Goal: Task Accomplishment & Management: Manage account settings

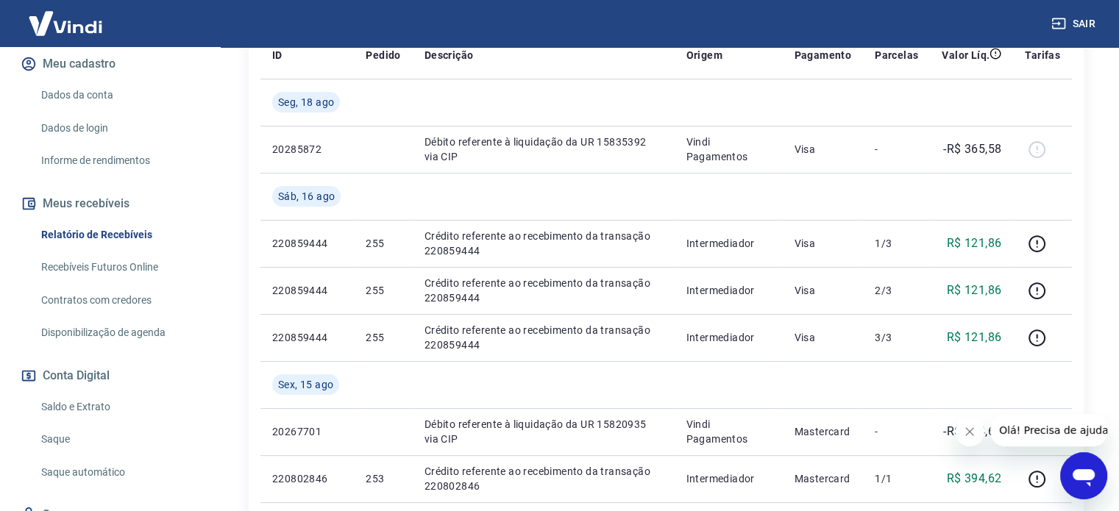
scroll to position [221, 0]
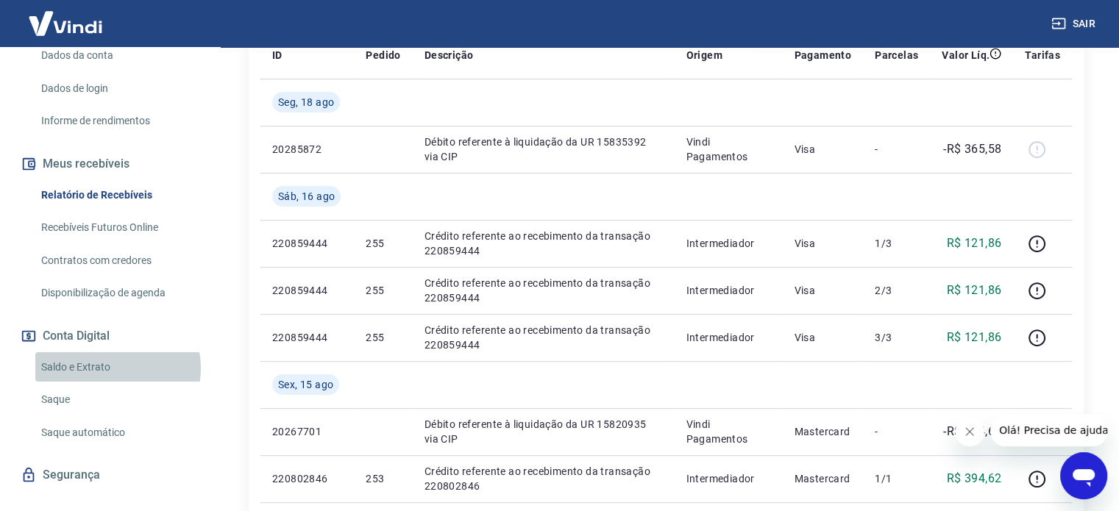
click at [117, 368] on link "Saldo e Extrato" at bounding box center [118, 367] width 167 height 30
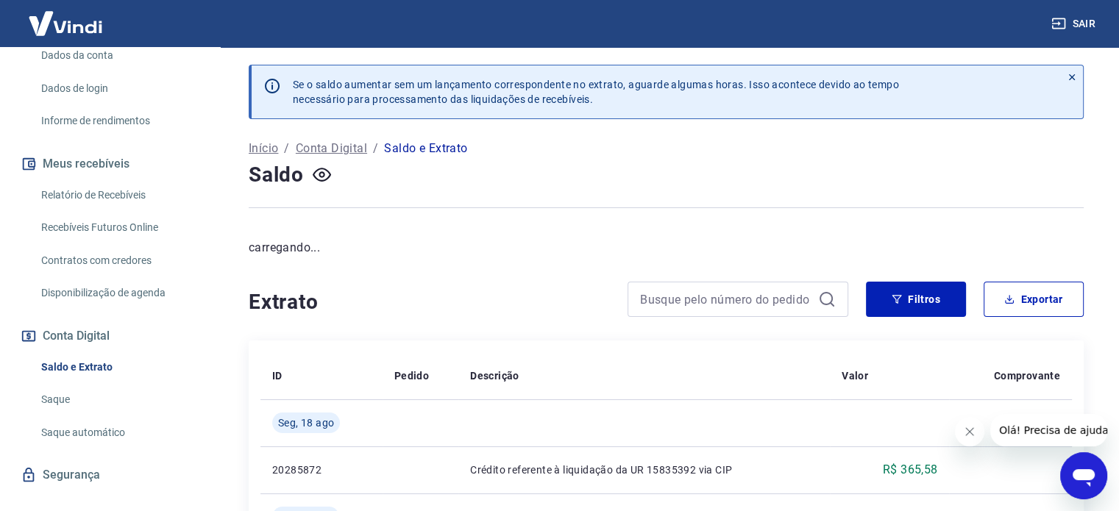
scroll to position [244, 0]
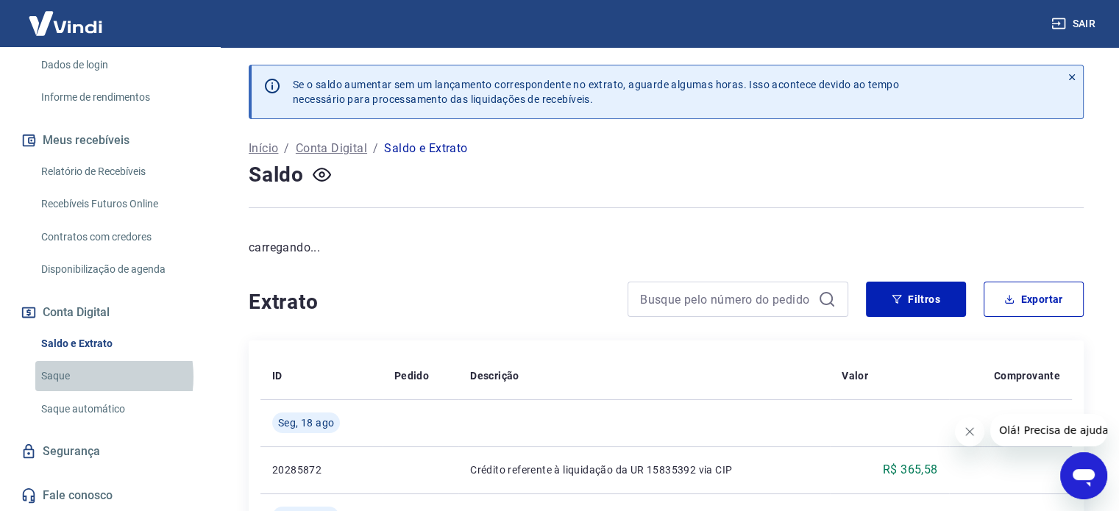
click at [74, 376] on link "Saque" at bounding box center [118, 376] width 167 height 30
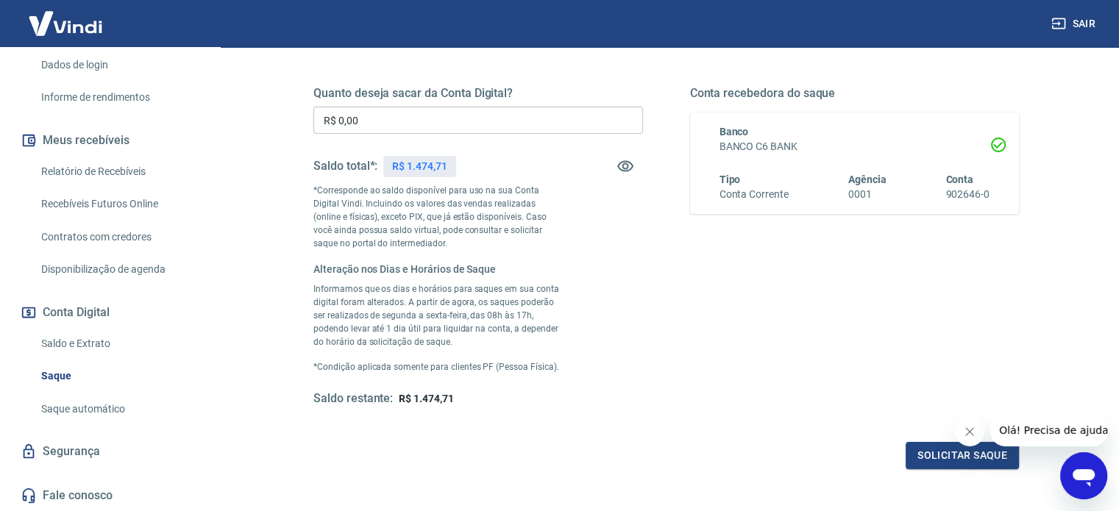
scroll to position [74, 0]
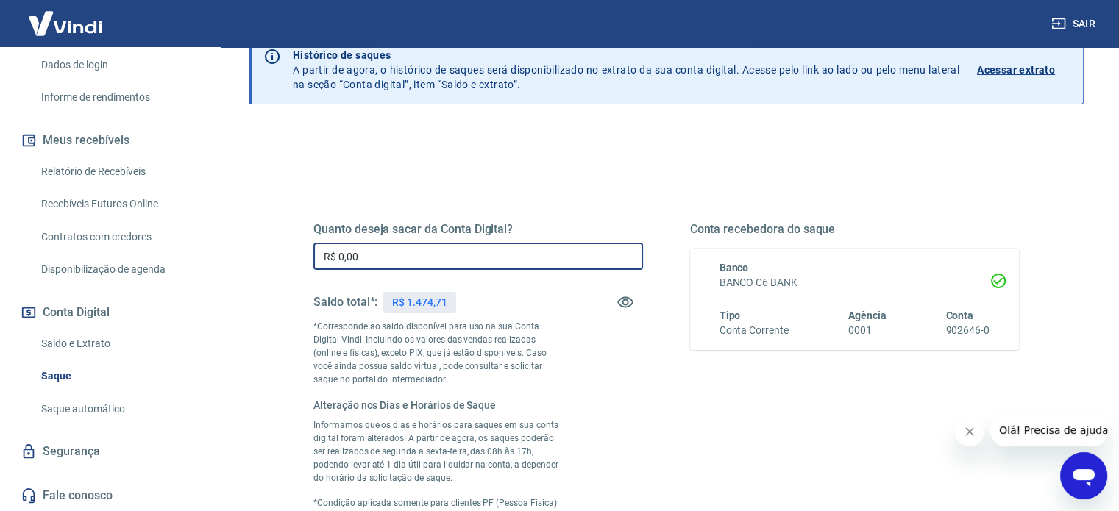
click at [515, 255] on input "R$ 0,00" at bounding box center [477, 256] width 329 height 27
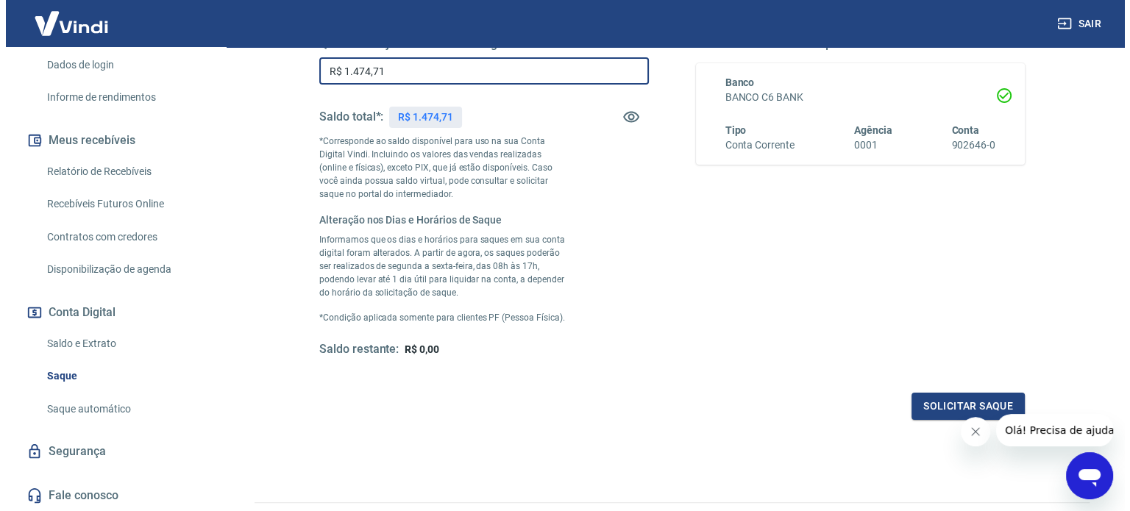
scroll to position [294, 0]
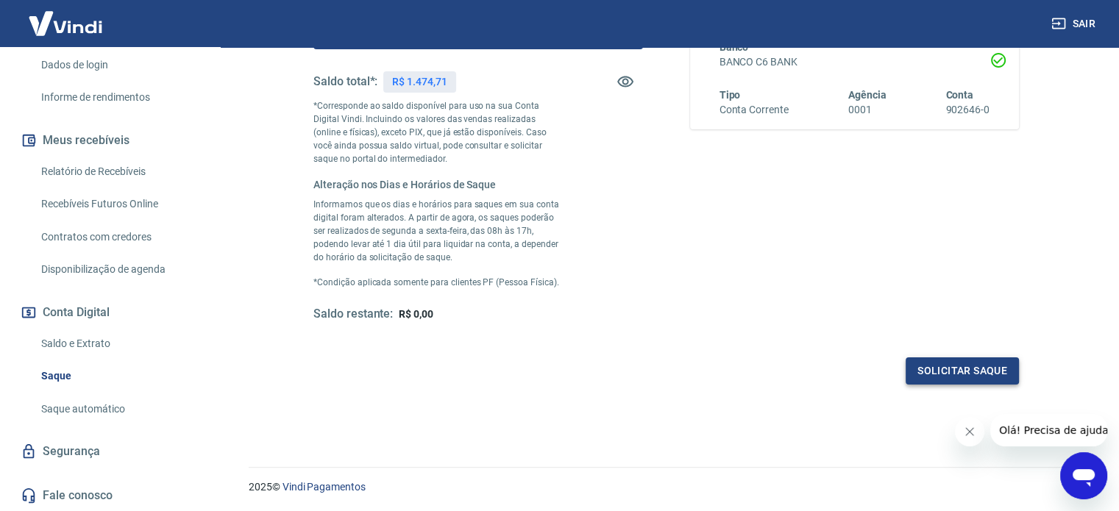
type input "R$ 1.474,71"
click at [924, 367] on button "Solicitar saque" at bounding box center [961, 370] width 113 height 27
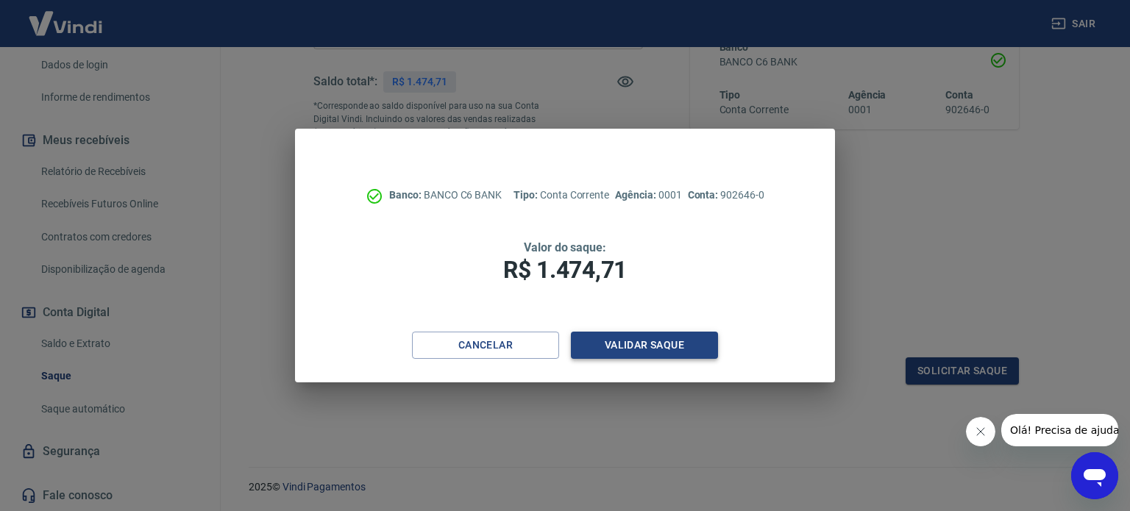
click at [653, 346] on button "Validar saque" at bounding box center [644, 345] width 147 height 27
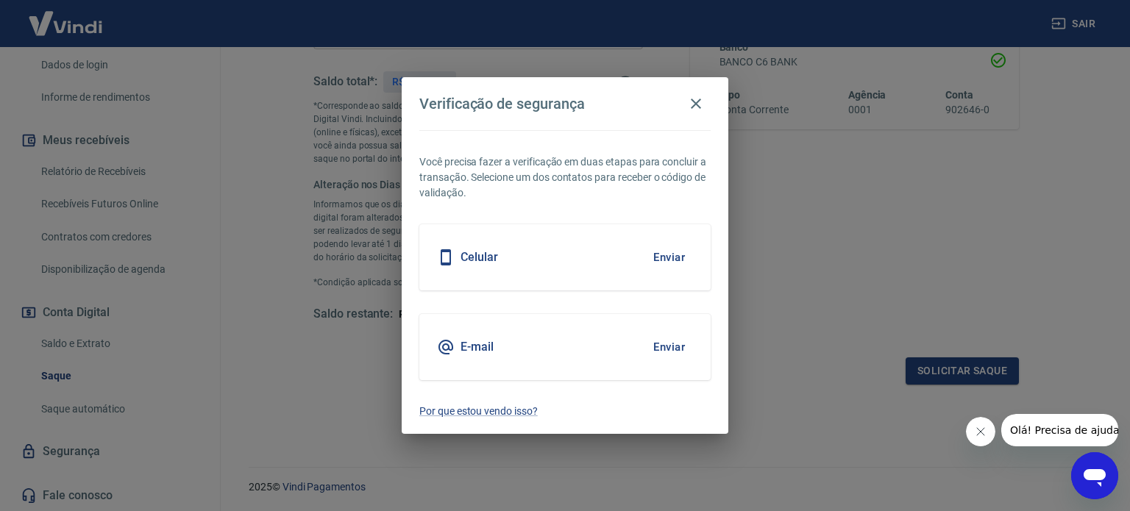
click at [612, 341] on div "E-mail Enviar" at bounding box center [564, 347] width 291 height 66
click at [666, 352] on button "Enviar" at bounding box center [669, 347] width 48 height 31
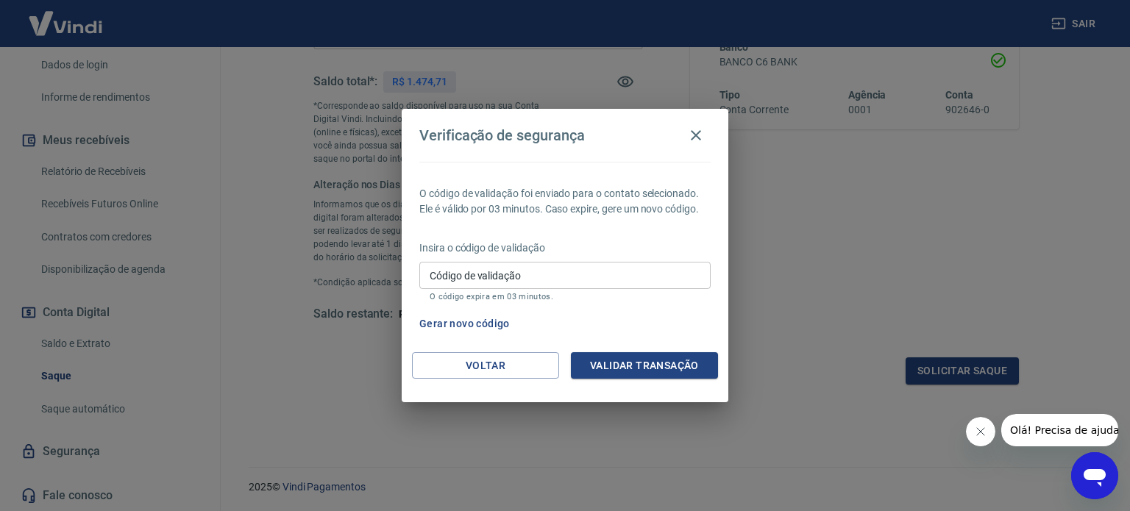
click at [580, 263] on input "Código de validação" at bounding box center [564, 275] width 291 height 27
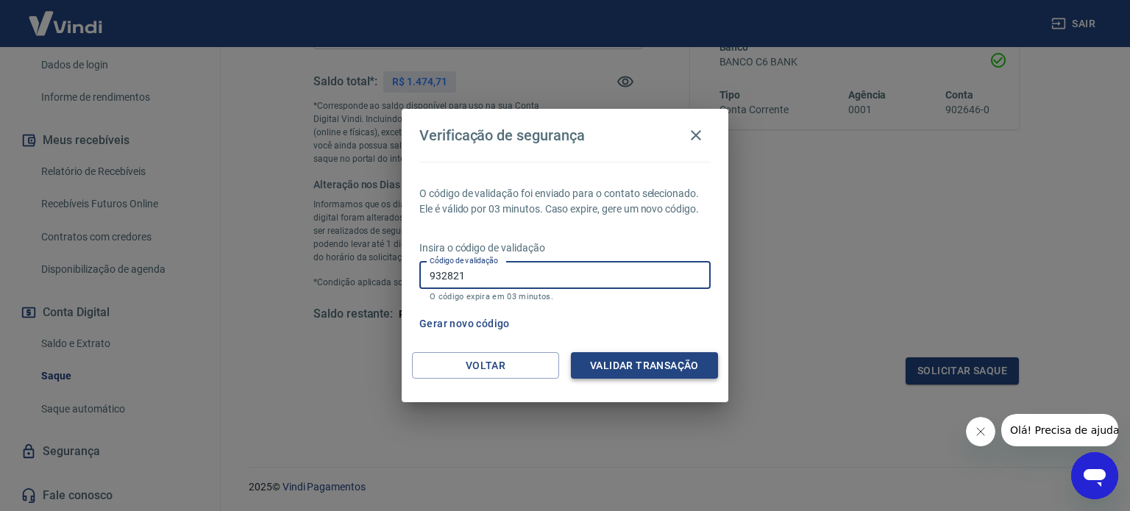
type input "932821"
click at [653, 370] on button "Validar transação" at bounding box center [644, 365] width 147 height 27
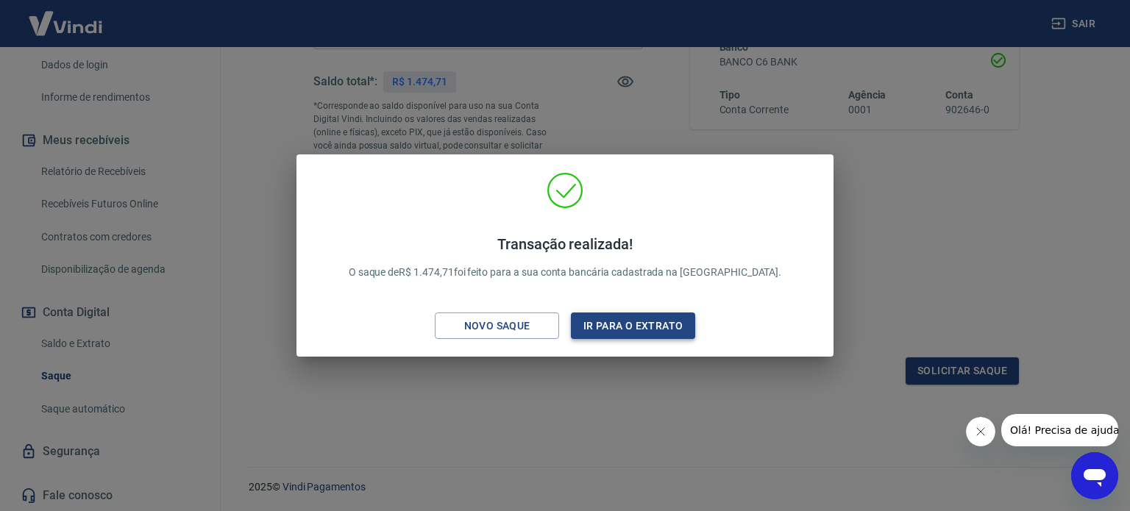
click at [603, 323] on button "Ir para o extrato" at bounding box center [633, 326] width 124 height 27
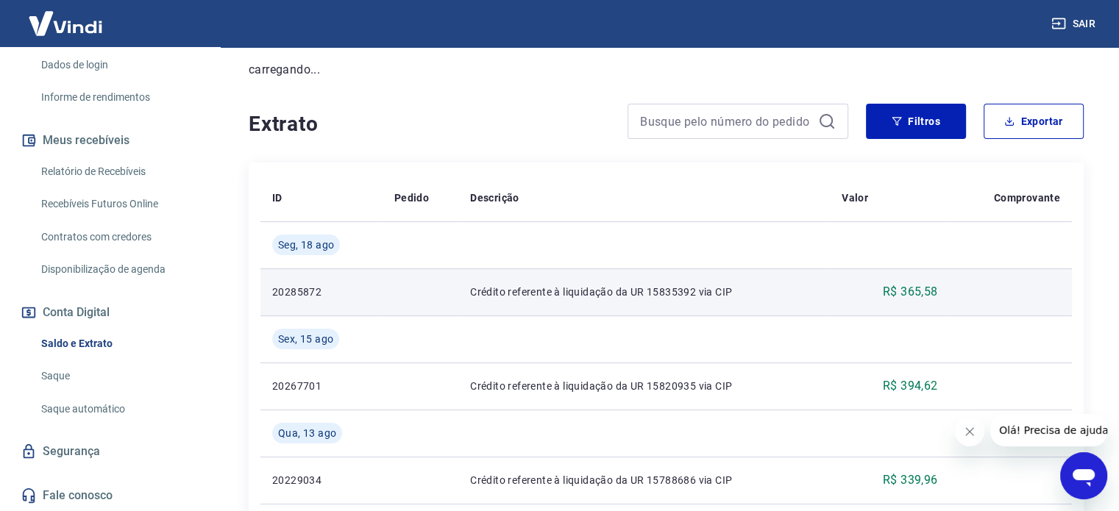
scroll to position [221, 0]
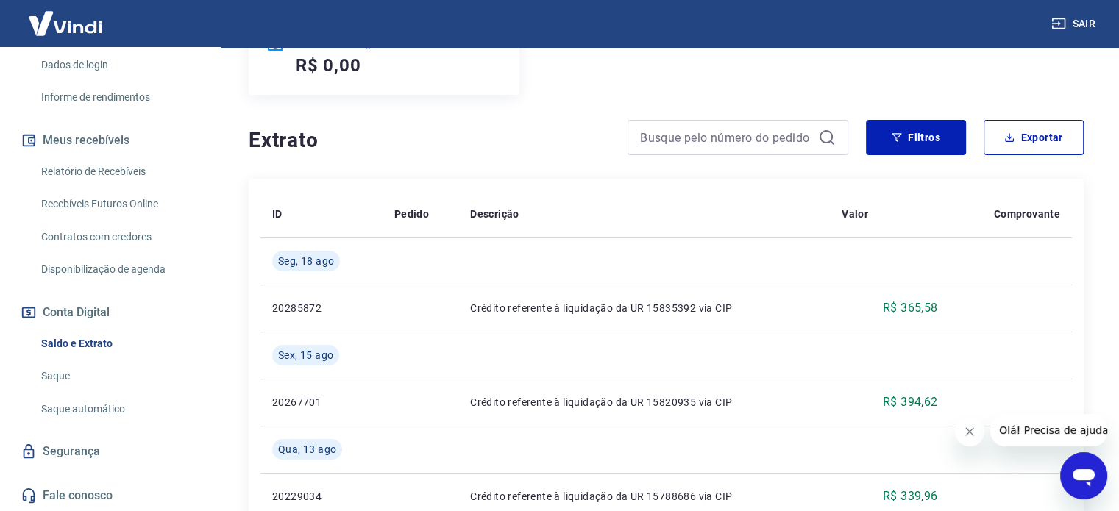
click at [101, 408] on link "Saque automático" at bounding box center [118, 409] width 167 height 30
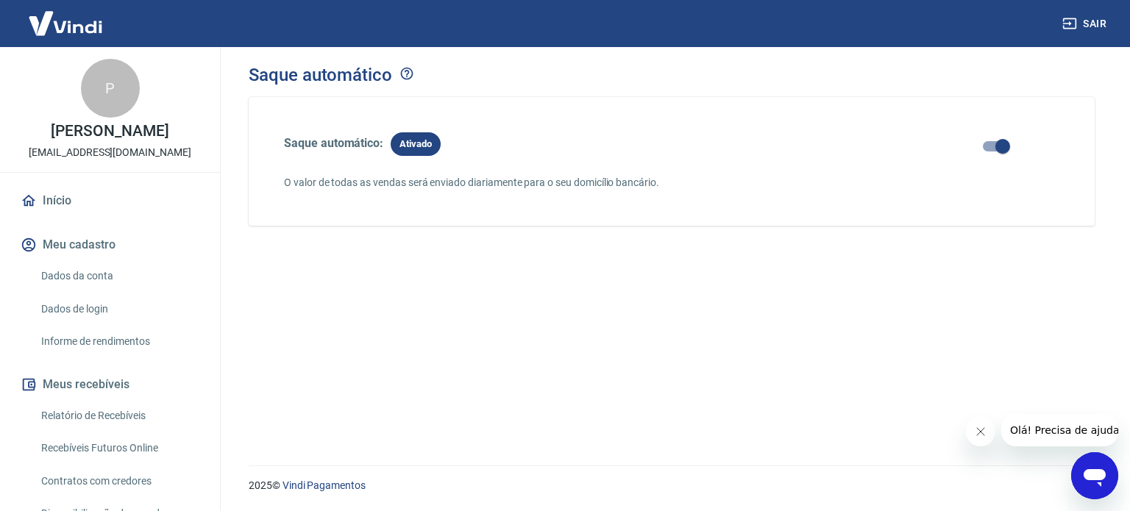
click at [1068, 17] on icon "button" at bounding box center [1069, 23] width 15 height 15
